Goal: Task Accomplishment & Management: Manage account settings

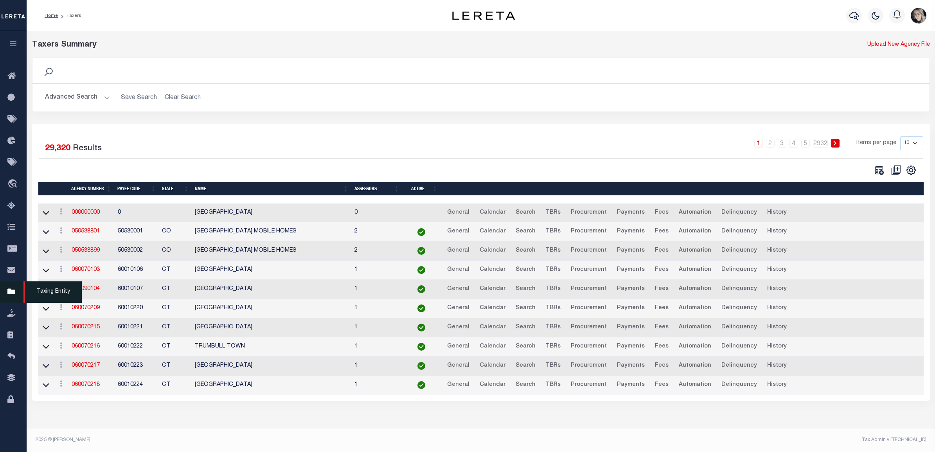
click at [6, 293] on link "Taxing Entity" at bounding box center [13, 292] width 27 height 22
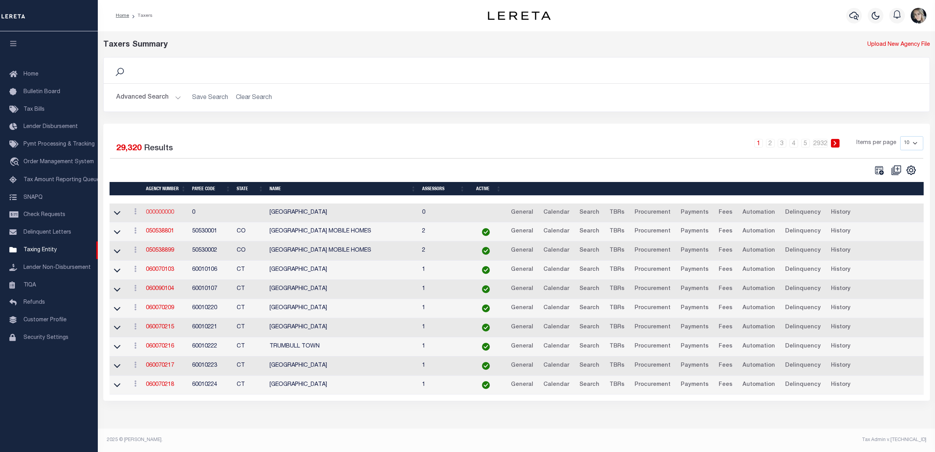
click at [168, 214] on link "000000000" at bounding box center [160, 212] width 28 height 5
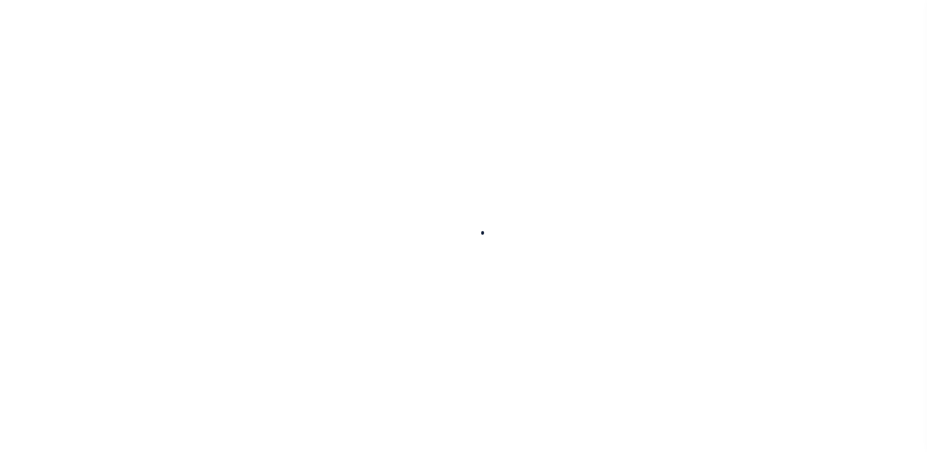
select select
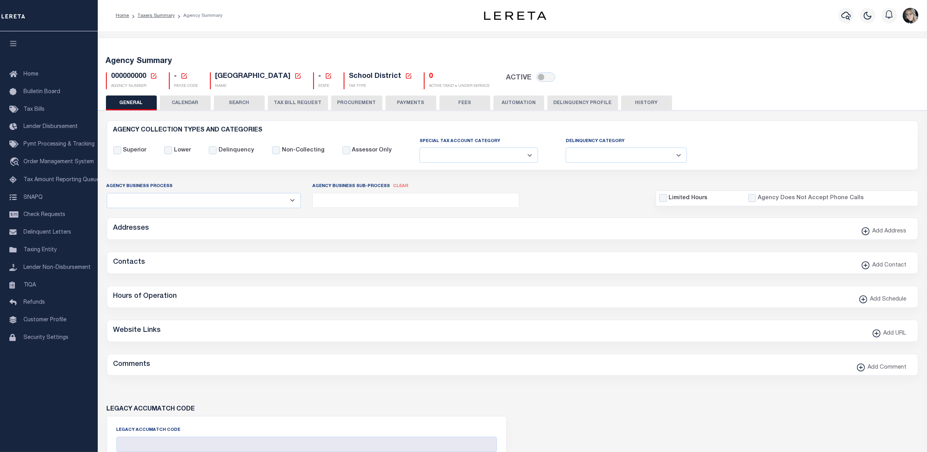
checkbox input "false"
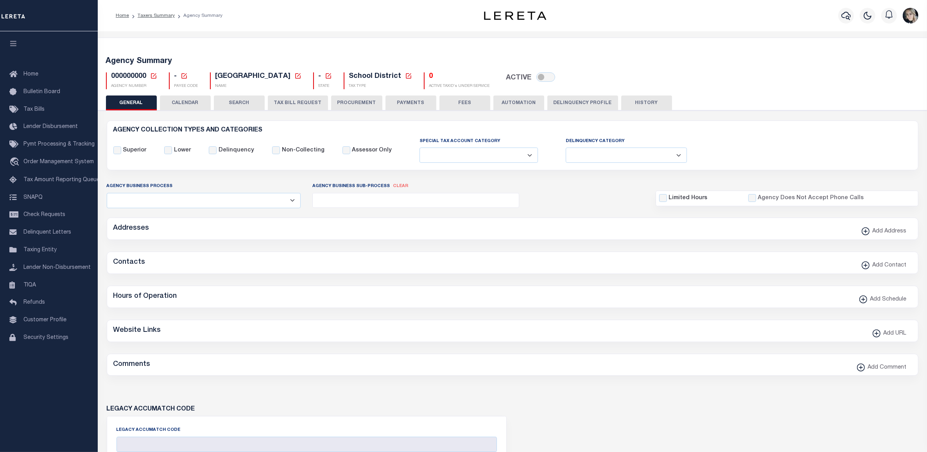
checkbox input "false"
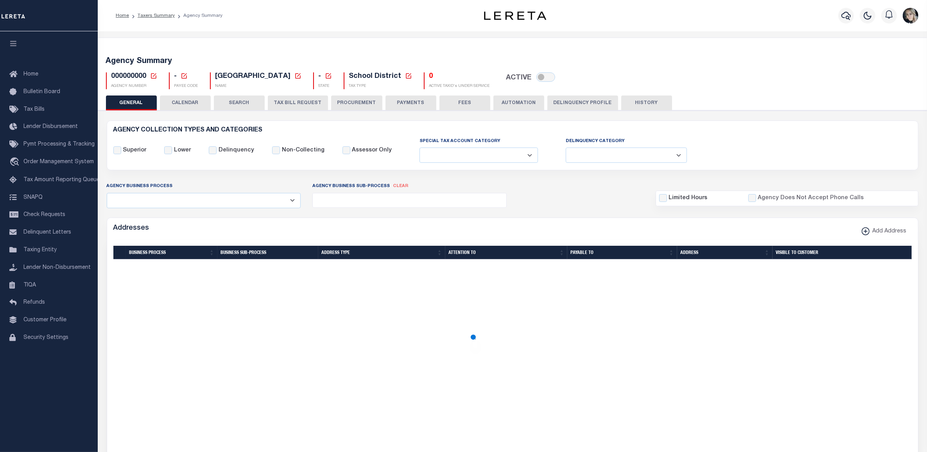
click at [154, 75] on icon at bounding box center [153, 75] width 7 height 7
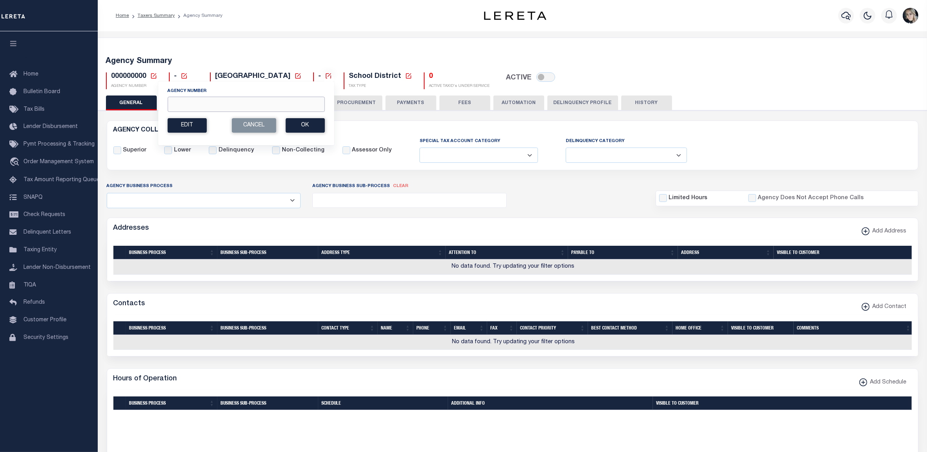
click at [207, 100] on input "Agency Number" at bounding box center [245, 104] width 157 height 15
paste input "420952001"
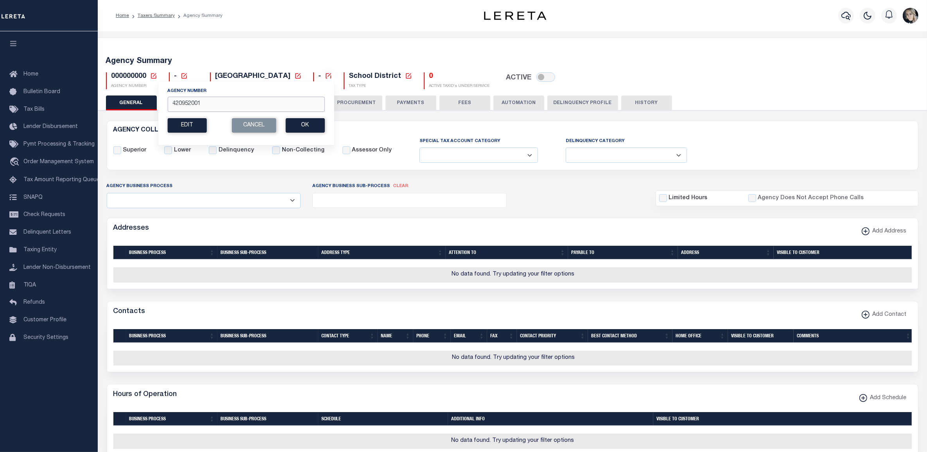
click at [292, 104] on input "420952001" at bounding box center [245, 104] width 157 height 15
type input "420952001"
click at [317, 128] on button "Ok" at bounding box center [304, 125] width 39 height 14
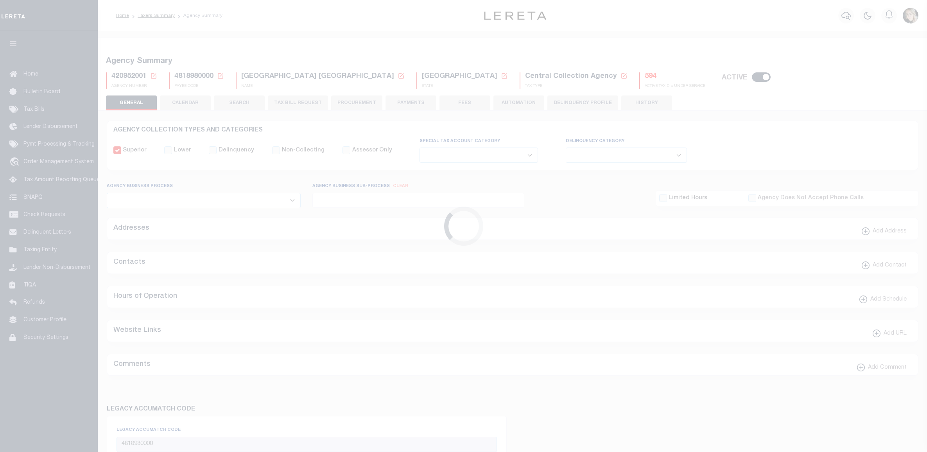
select select
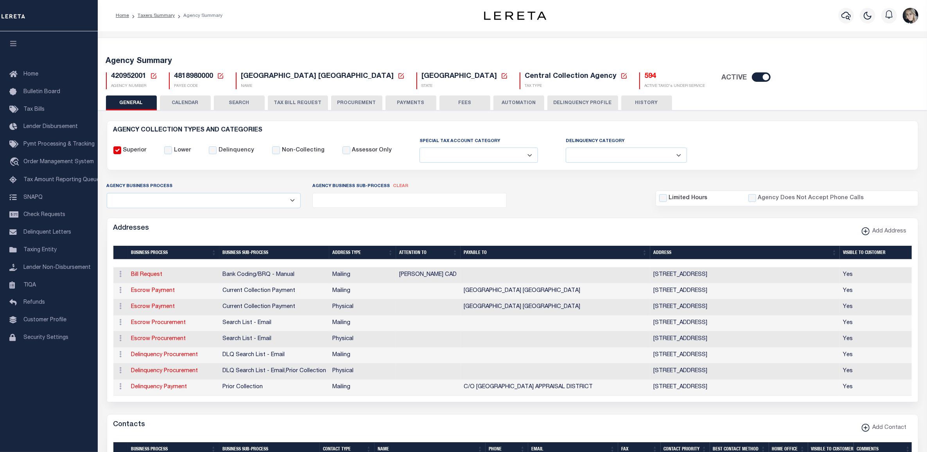
click at [286, 94] on div "Agency Summary 420952001 Agency Number Edit Cancel Ok New Agency Number Cancel …" at bounding box center [513, 71] width 832 height 48
click at [298, 108] on button "TAX BILL REQUEST" at bounding box center [298, 102] width 60 height 15
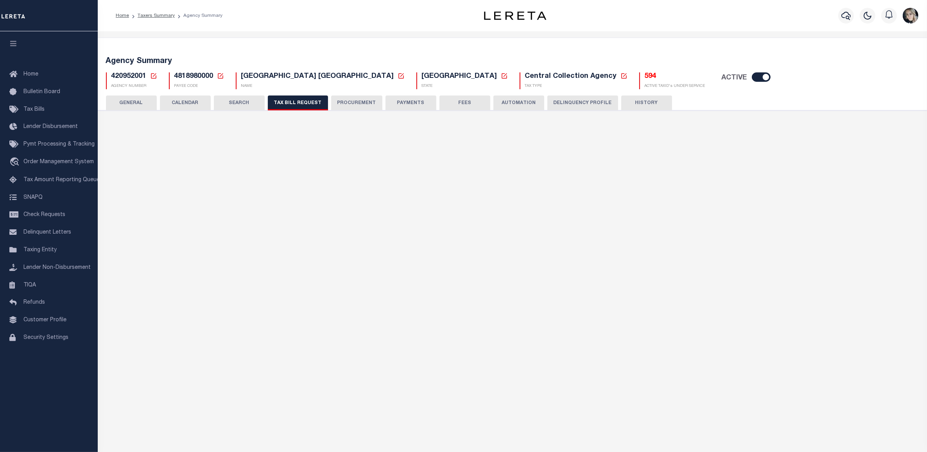
select select "29"
checkbox input "false"
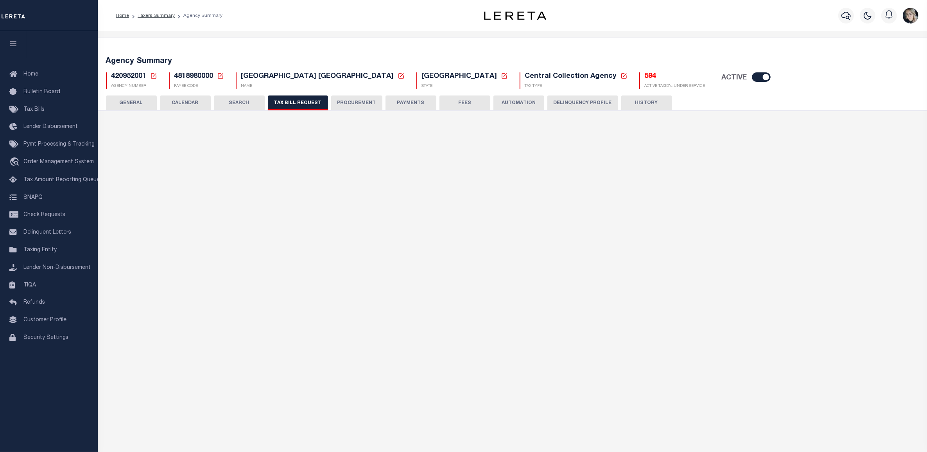
select select "16"
select select "false"
select select "15"
select select
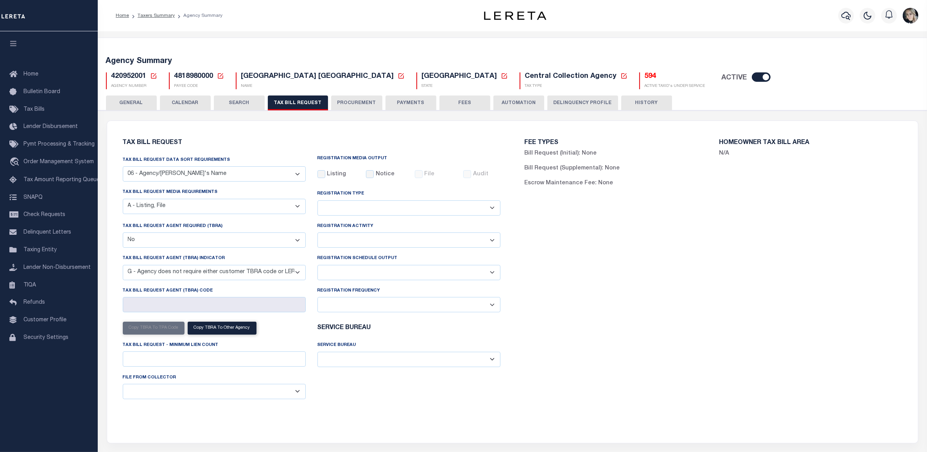
drag, startPoint x: 716, startPoint y: 296, endPoint x: 723, endPoint y: 305, distance: 11.7
click at [716, 296] on div "FEE TYPES Bill Request (Initial): None Bill Request (Supplemental): None Escrow…" at bounding box center [714, 277] width 402 height 294
click at [190, 219] on div "Tax bill request media requirements A - Listing, File B - Blank Disk E - Notice…" at bounding box center [214, 205] width 195 height 34
click at [177, 205] on select "A - Listing, File B - Blank Disk E - Notice, Listing F - Form G - Survey L - Li…" at bounding box center [214, 206] width 183 height 15
select select "22"
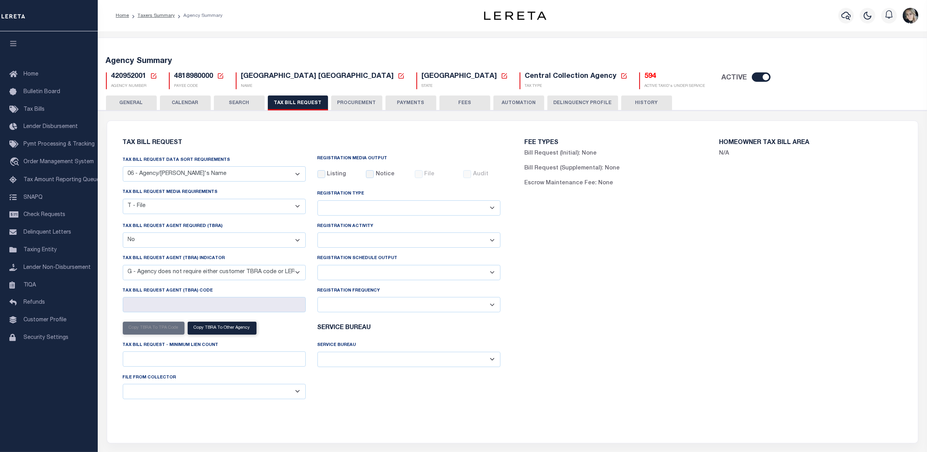
click at [123, 199] on select "A - Listing, File B - Blank Disk E - Notice, Listing F - Form G - Survey L - Li…" at bounding box center [214, 206] width 183 height 15
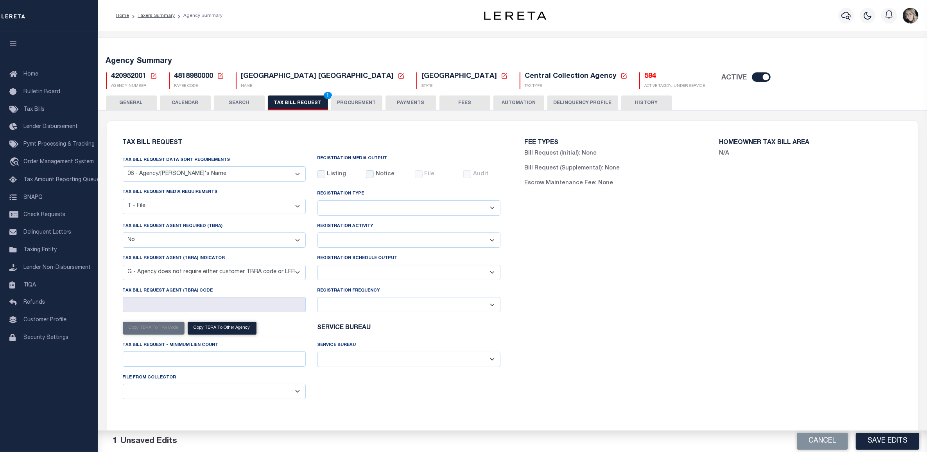
click at [350, 272] on select "Delta File Full File" at bounding box center [408, 272] width 183 height 15
select select "1"
click at [317, 266] on select "Delta File Full File" at bounding box center [408, 272] width 183 height 15
click at [912, 444] on button "Save Edits" at bounding box center [887, 440] width 63 height 17
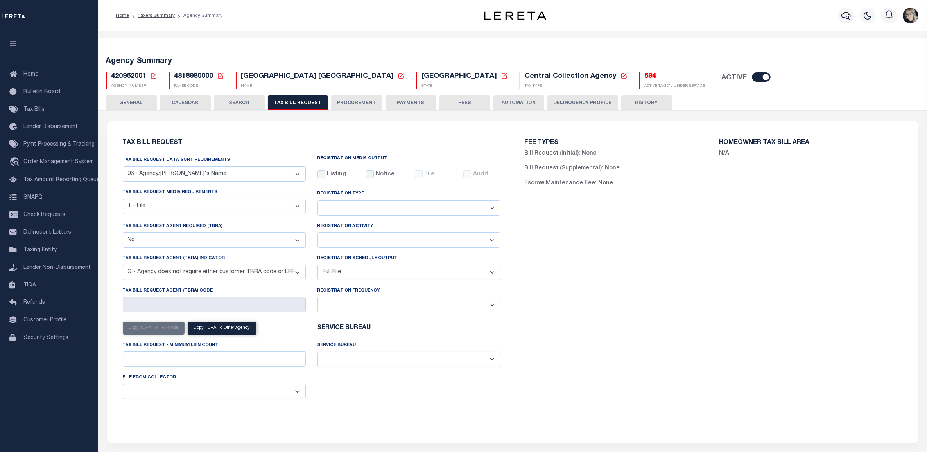
click at [572, 285] on div "FEE TYPES Bill Request (Initial): None Bill Request (Supplemental): None Escrow…" at bounding box center [714, 277] width 402 height 294
